Goal: Information Seeking & Learning: Check status

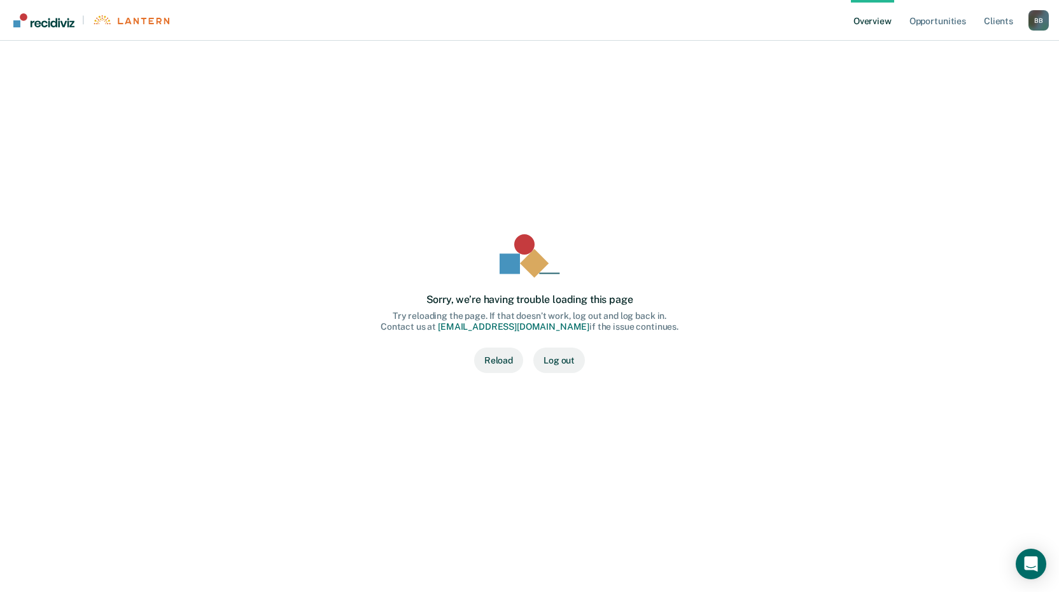
click at [493, 354] on button "Reload" at bounding box center [498, 359] width 49 height 25
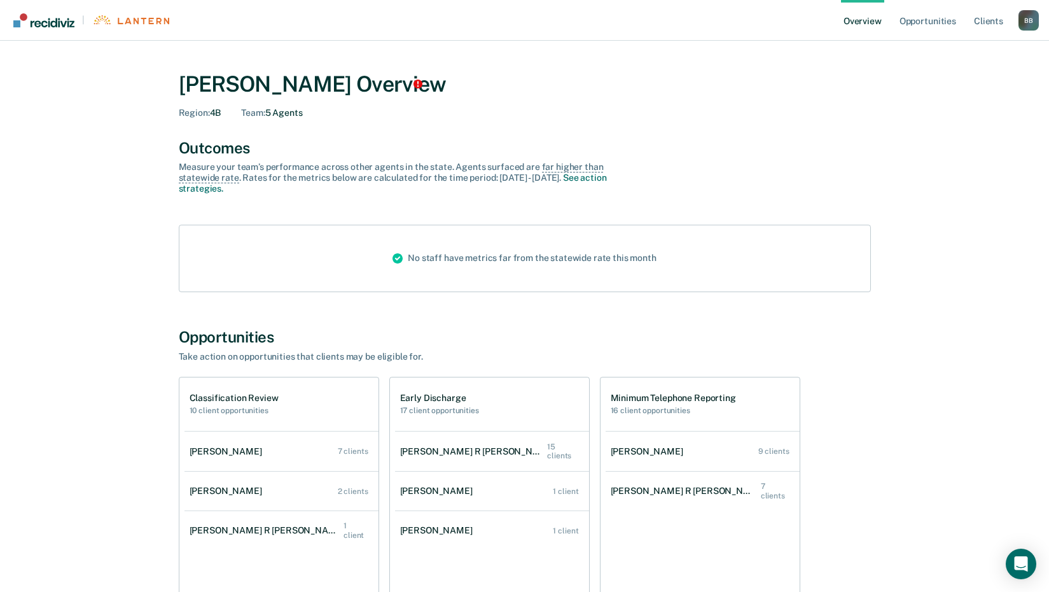
scroll to position [64, 0]
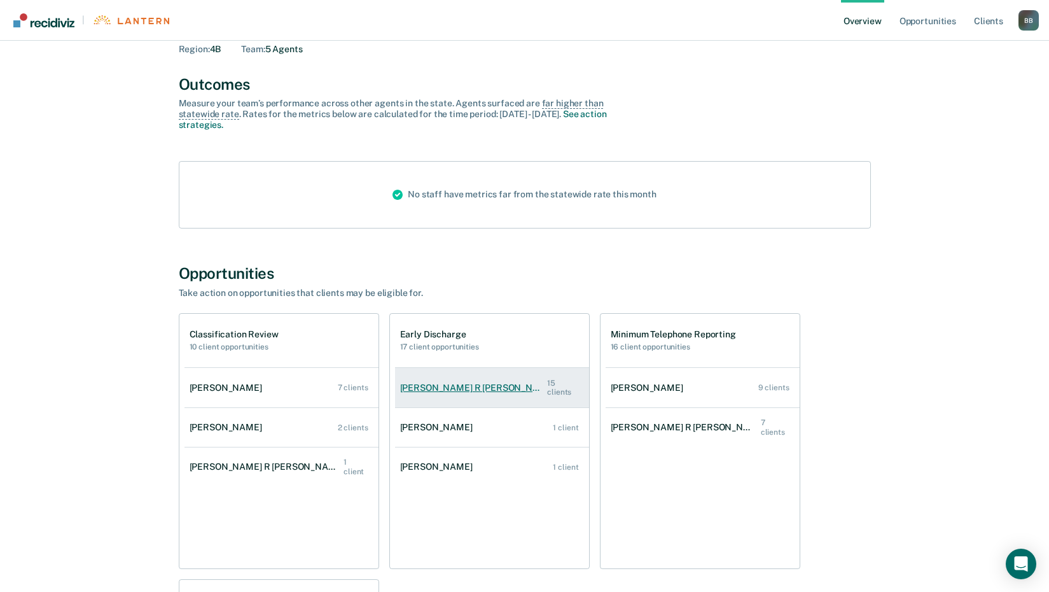
click at [456, 384] on div "[PERSON_NAME] R [PERSON_NAME]" at bounding box center [474, 387] width 148 height 11
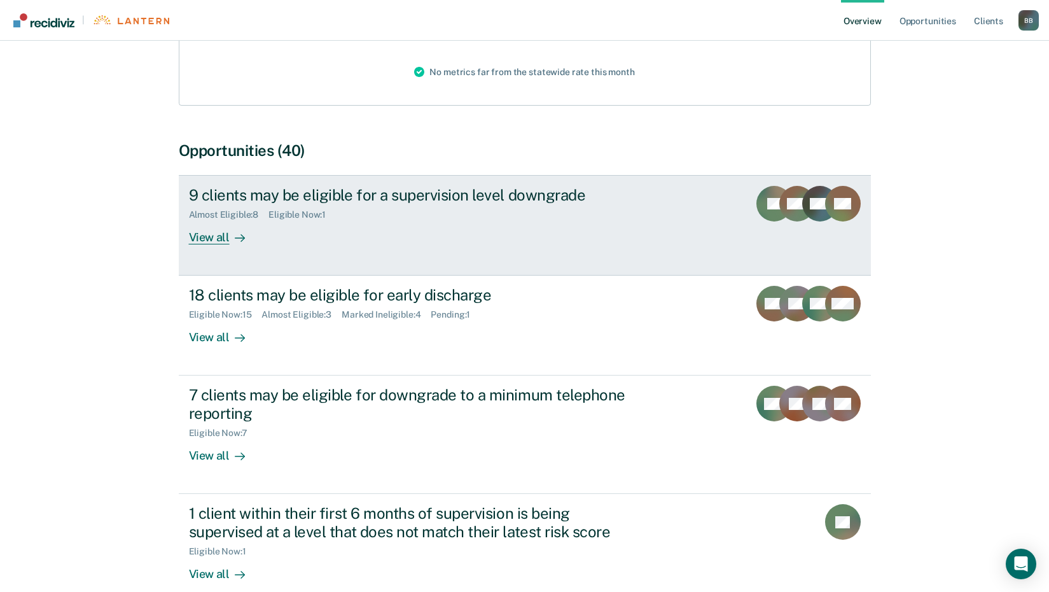
scroll to position [191, 0]
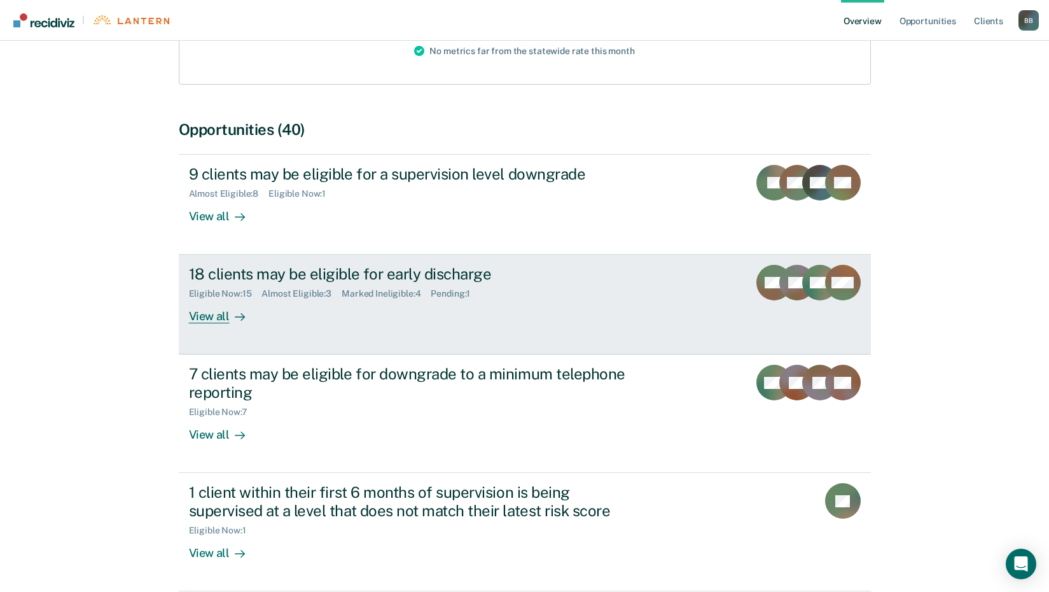
click at [226, 310] on div "View all" at bounding box center [224, 311] width 71 height 25
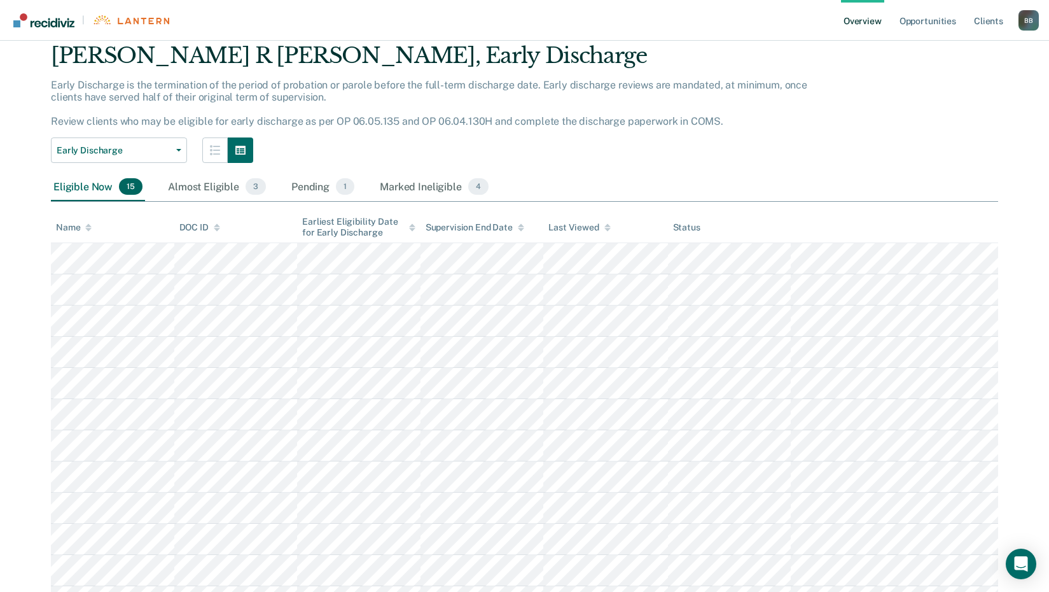
scroll to position [64, 0]
